Goal: Information Seeking & Learning: Learn about a topic

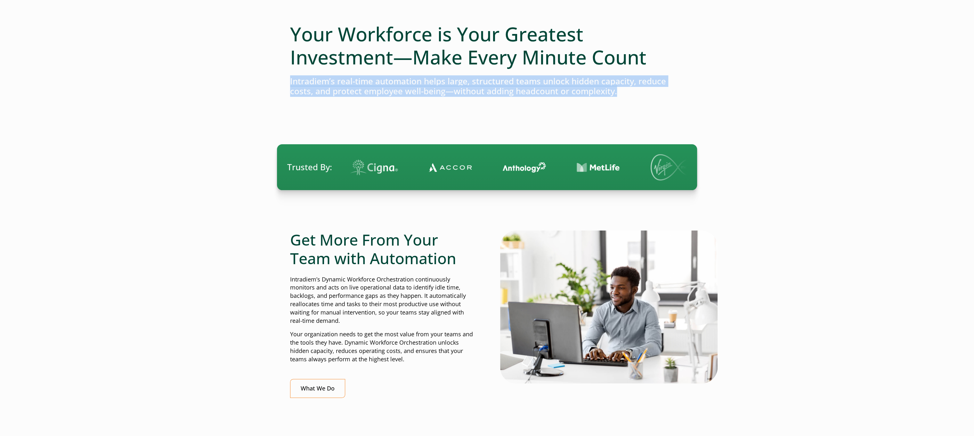
drag, startPoint x: 627, startPoint y: 92, endPoint x: 287, endPoint y: 84, distance: 340.6
copy h4 "Intradiem’s real-time automation helps large, structured teams unlock hidden ca…"
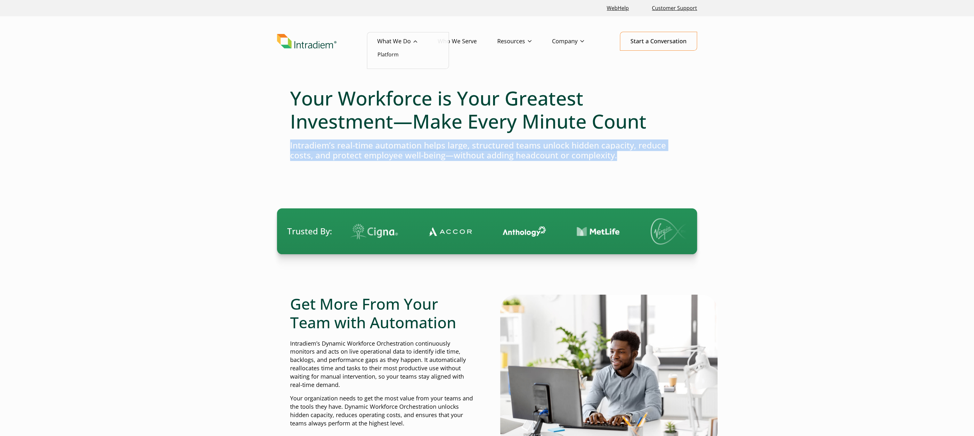
click at [390, 43] on link "What We Do" at bounding box center [407, 41] width 61 height 19
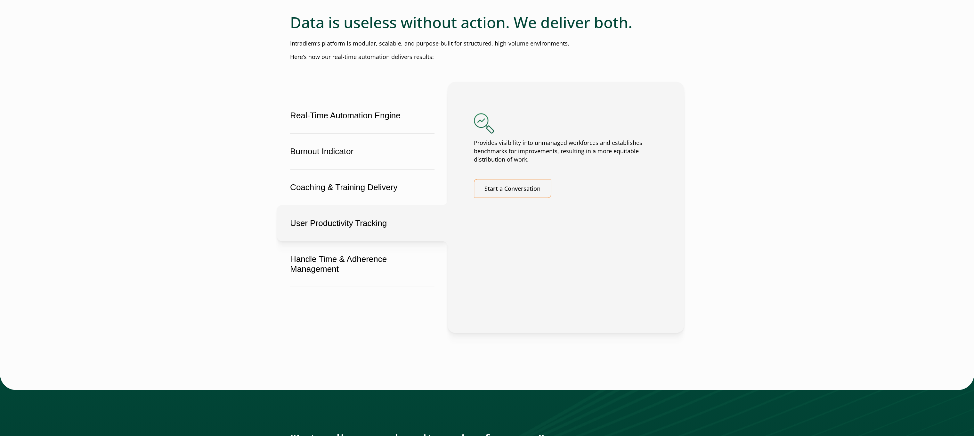
scroll to position [1153, 0]
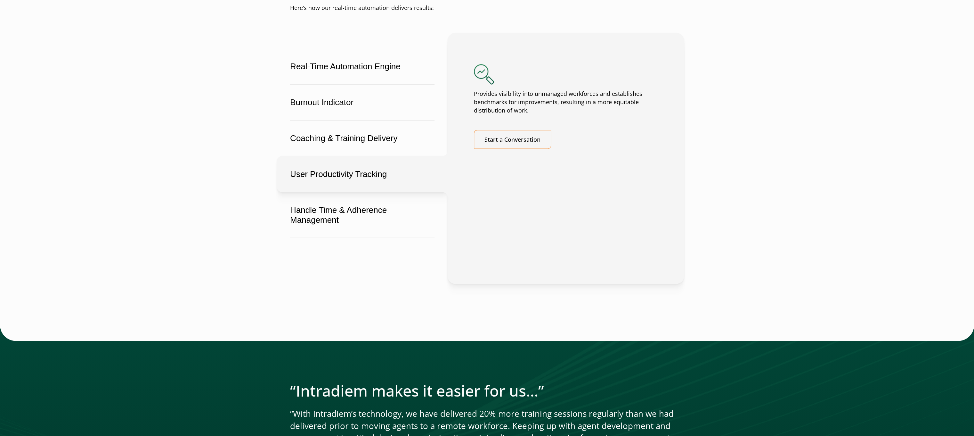
click at [357, 192] on button "User Productivity Tracking" at bounding box center [362, 174] width 171 height 36
click at [375, 185] on button "User Productivity Tracking" at bounding box center [362, 174] width 171 height 36
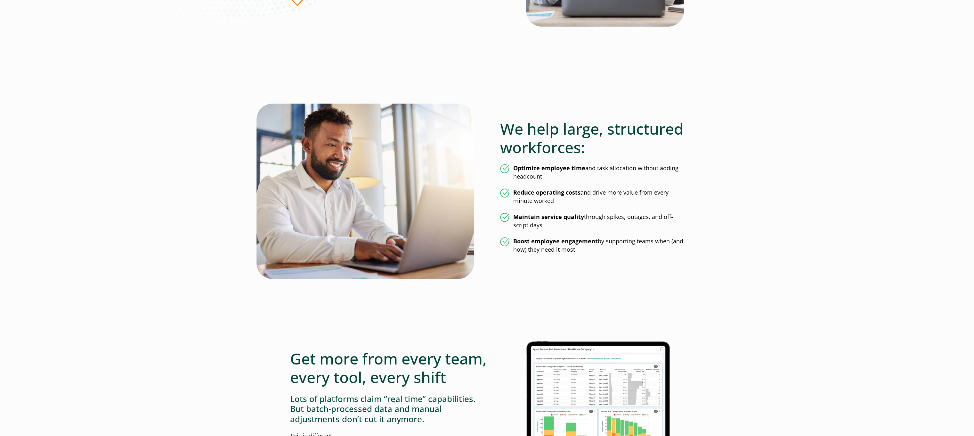
scroll to position [0, 0]
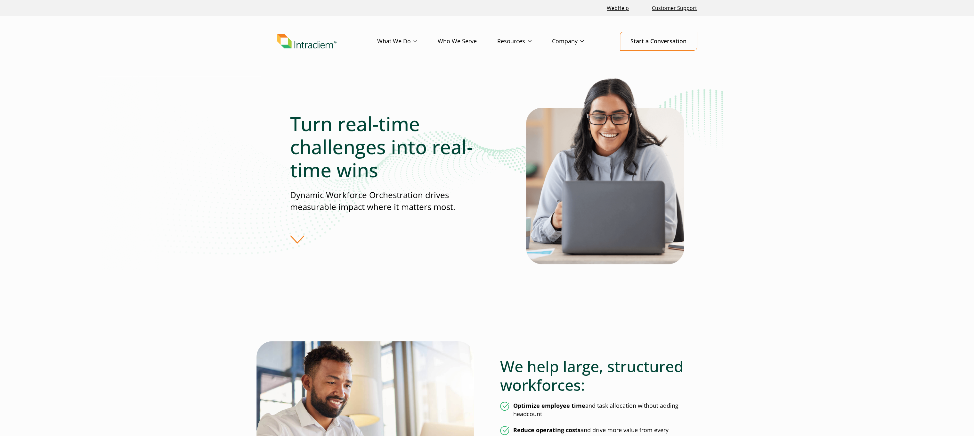
click at [458, 41] on link "Who We Serve" at bounding box center [468, 41] width 60 height 19
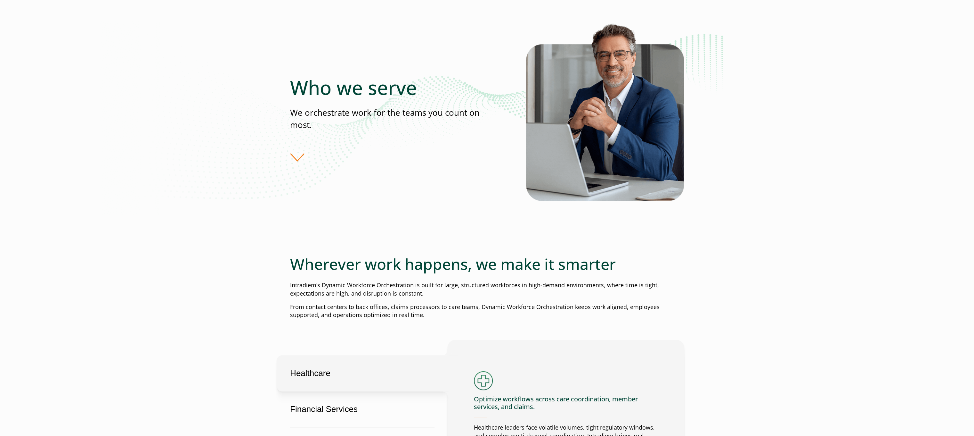
scroll to position [64, 0]
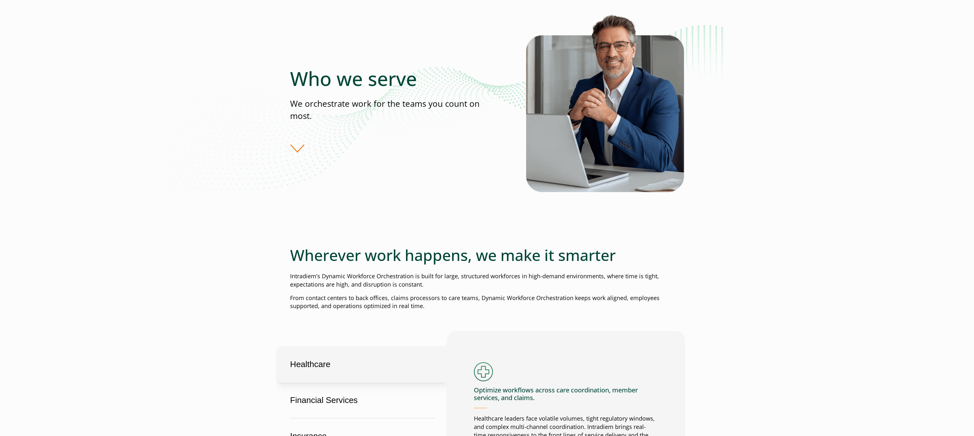
click at [301, 150] on div "Who we serve We orchestrate work for the teams you count on most." at bounding box center [408, 110] width 236 height 86
click at [299, 149] on div "Who we serve We orchestrate work for the teams you count on most." at bounding box center [408, 110] width 236 height 86
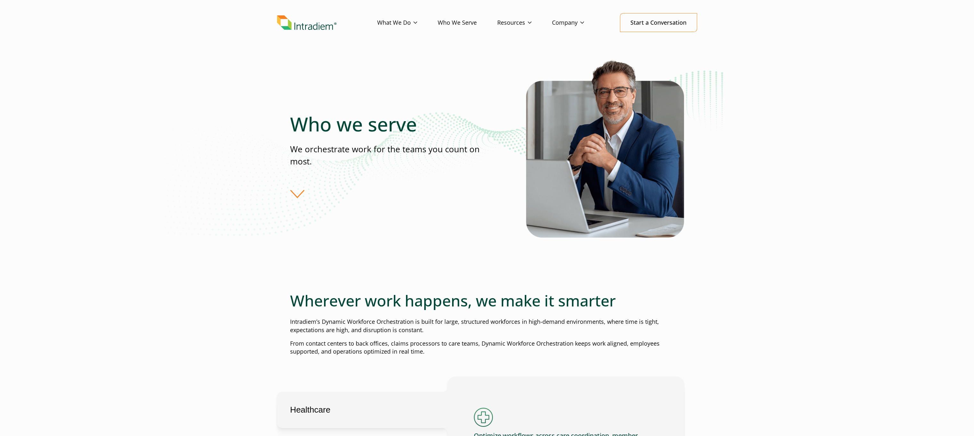
scroll to position [0, 0]
